Goal: Task Accomplishment & Management: Use online tool/utility

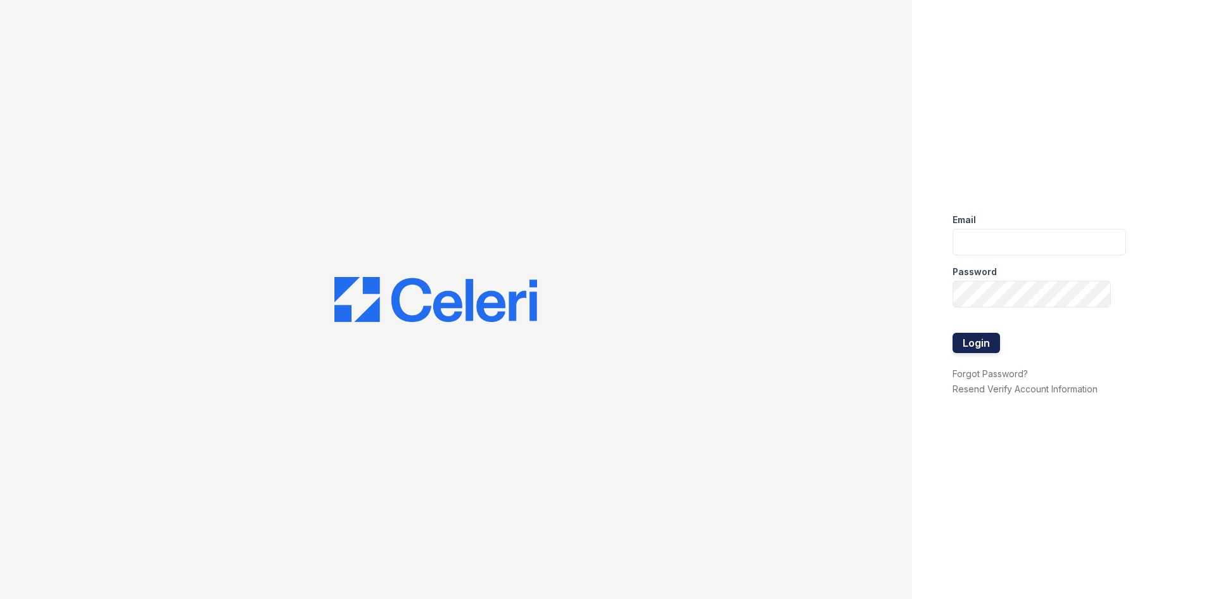
type input "[EMAIL_ADDRESS][DOMAIN_NAME]"
click at [978, 346] on button "Login" at bounding box center [977, 343] width 48 height 20
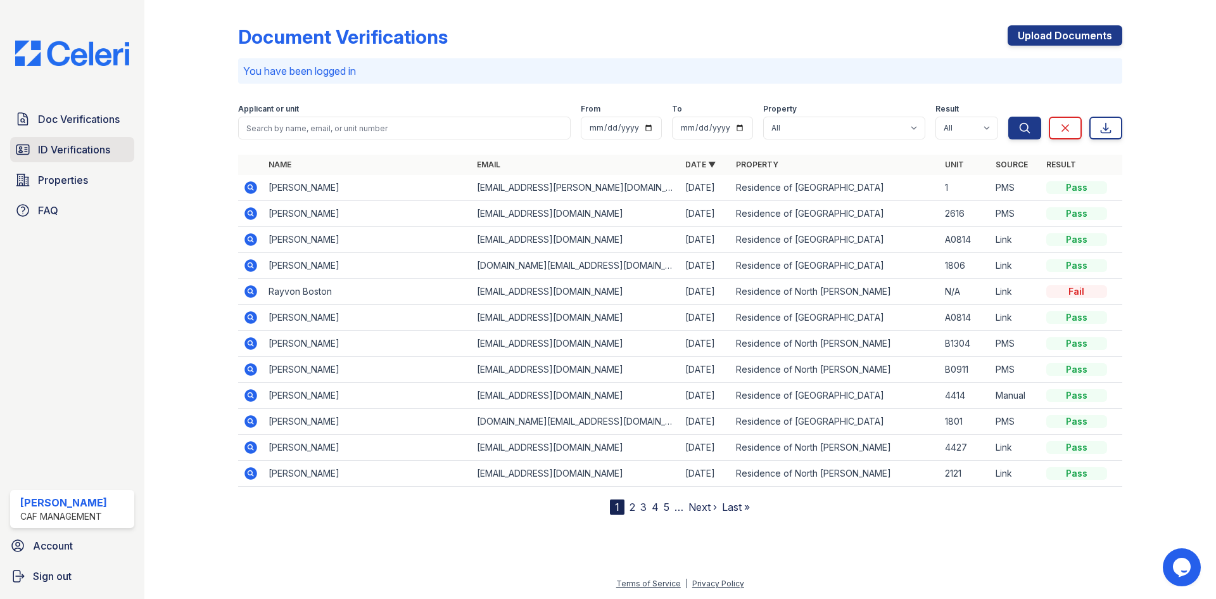
click at [105, 142] on span "ID Verifications" at bounding box center [74, 149] width 72 height 15
